Goal: Task Accomplishment & Management: Use online tool/utility

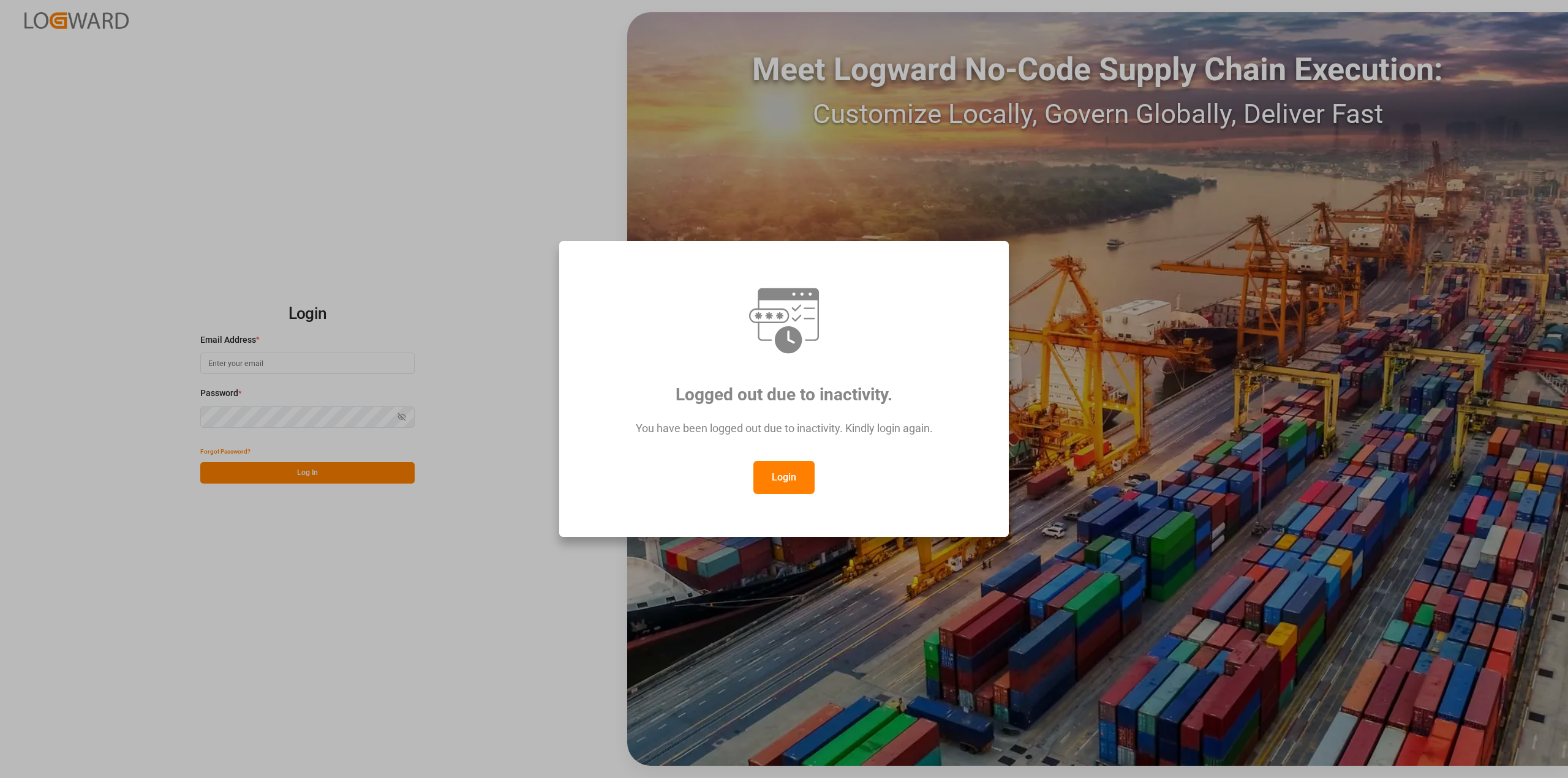
drag, startPoint x: 791, startPoint y: 485, endPoint x: 761, endPoint y: 471, distance: 33.1
click at [791, 484] on button "Login" at bounding box center [784, 477] width 62 height 33
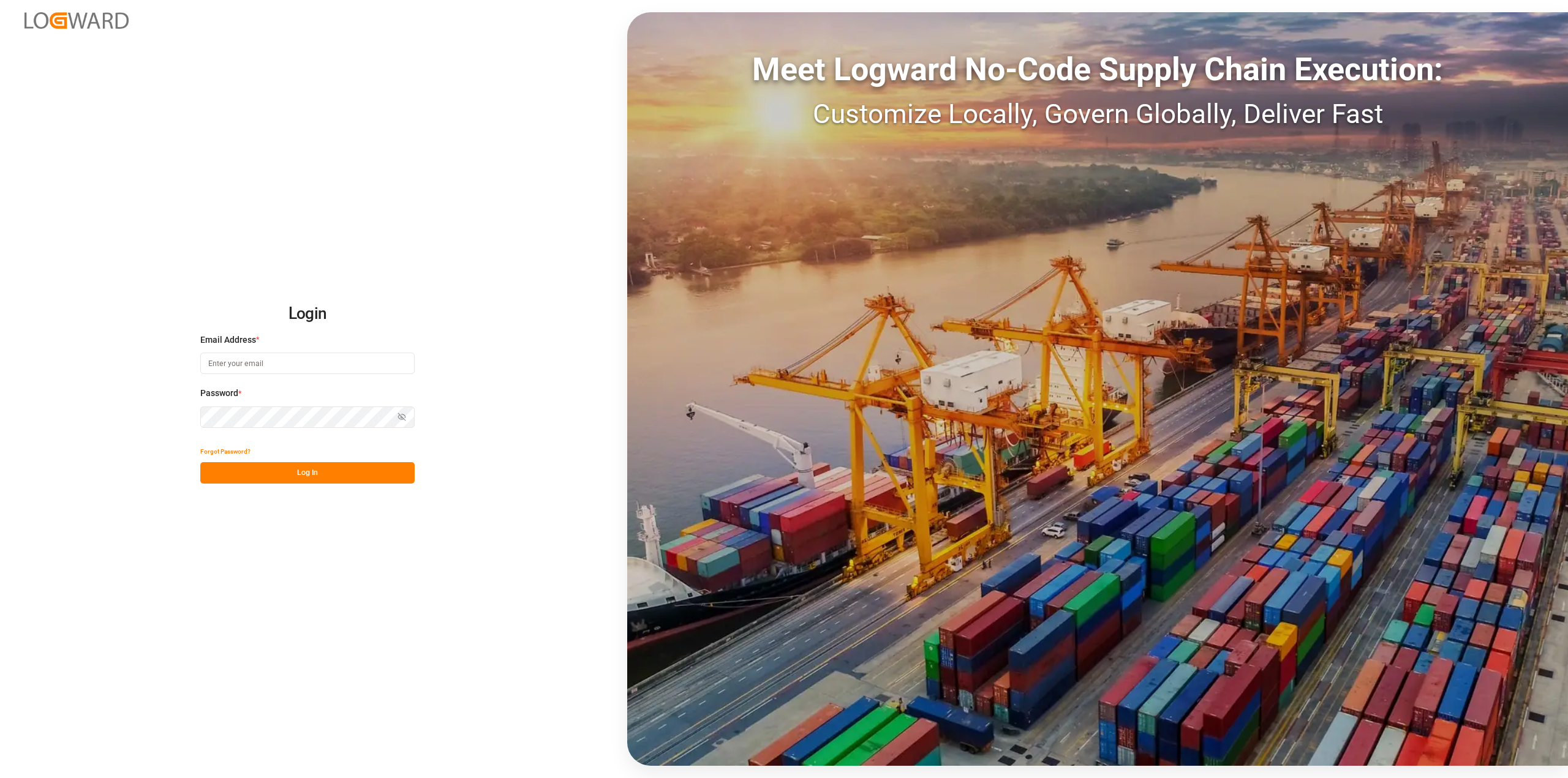
click at [323, 368] on input at bounding box center [307, 363] width 214 height 21
type input "[PERSON_NAME][EMAIL_ADDRESS][PERSON_NAME][DOMAIN_NAME]"
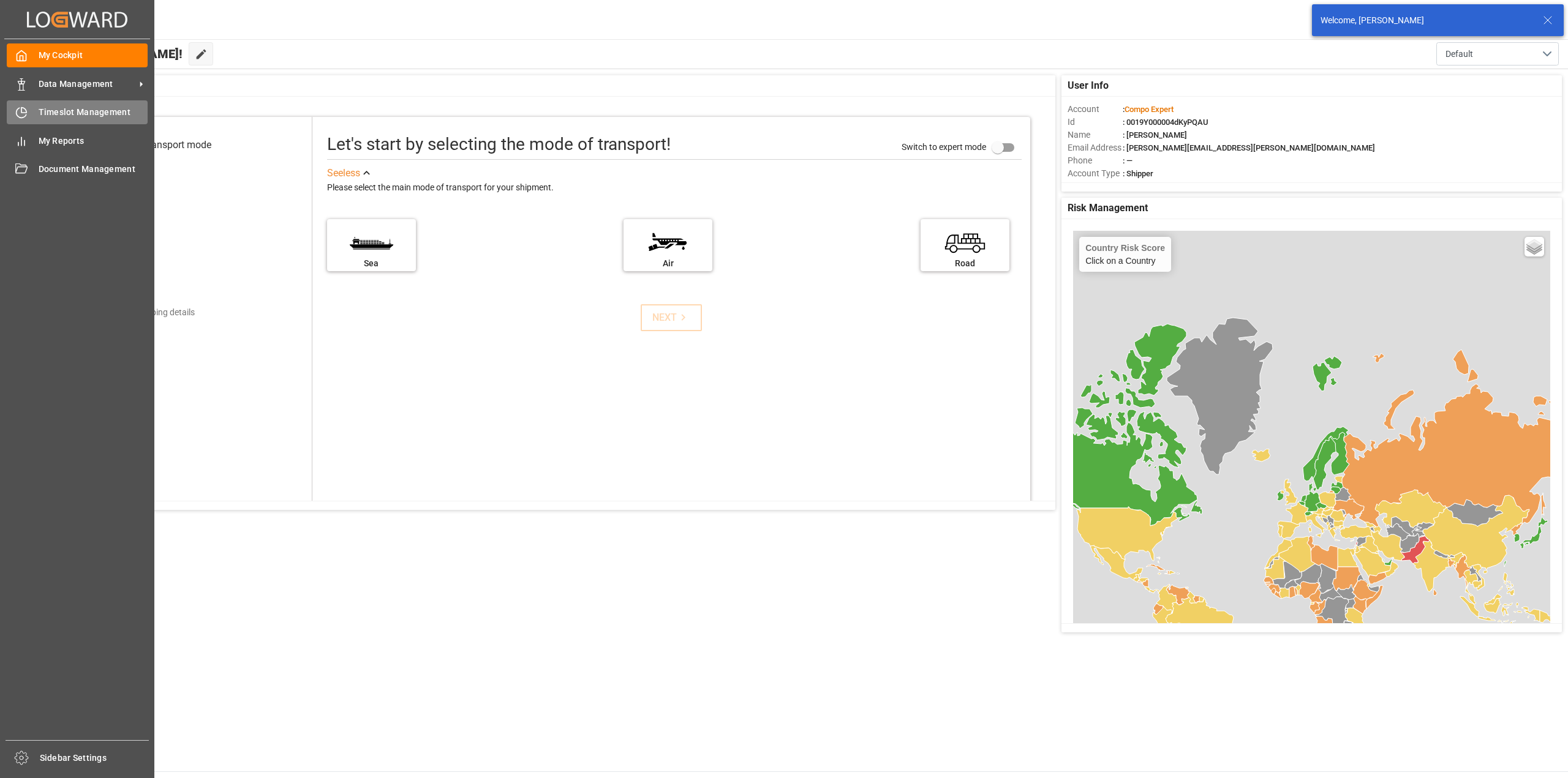
click at [11, 103] on div "Timeslot Management Timeslot Management" at bounding box center [77, 112] width 141 height 24
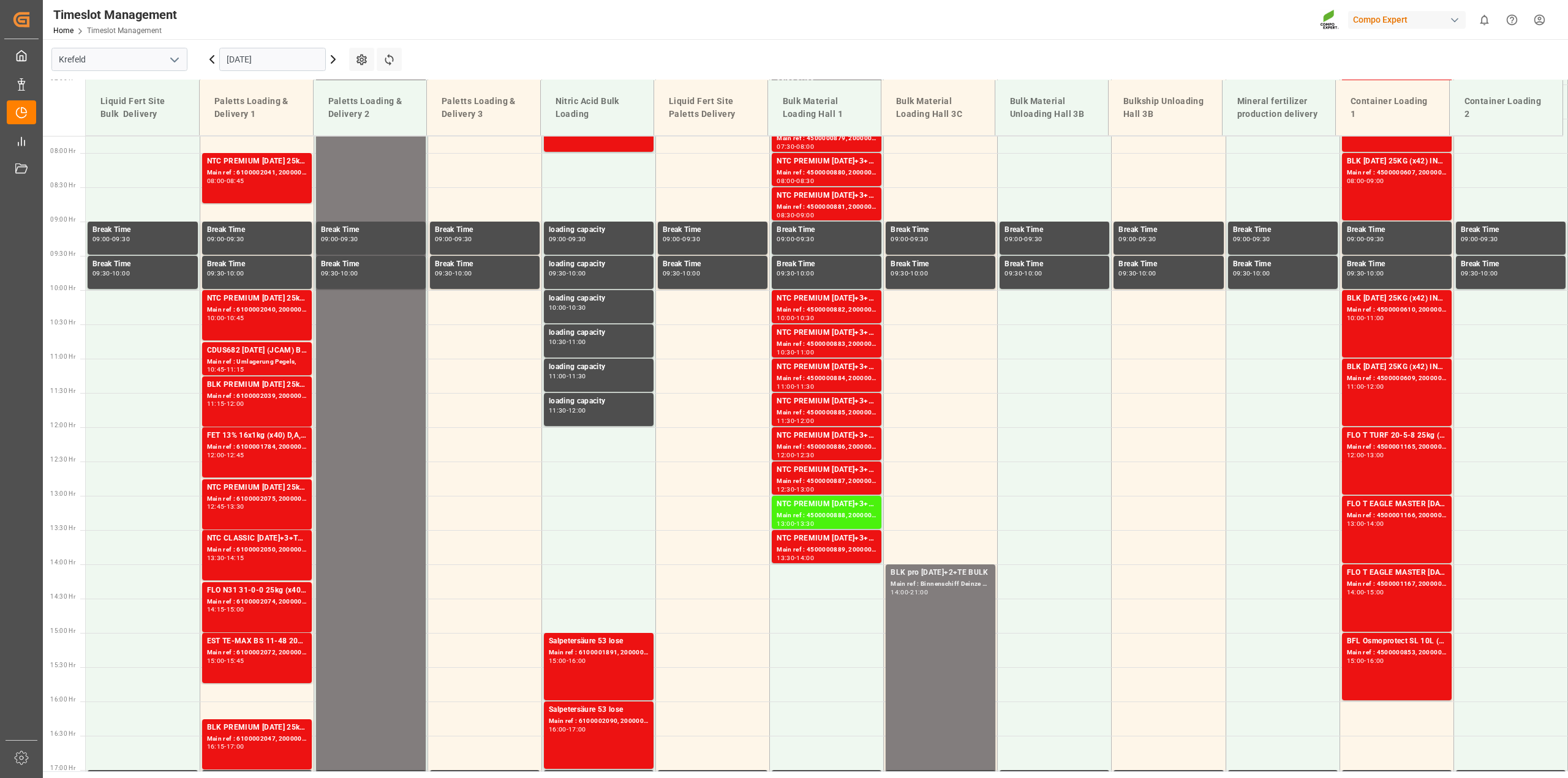
scroll to position [622, 0]
